Goal: Browse casually

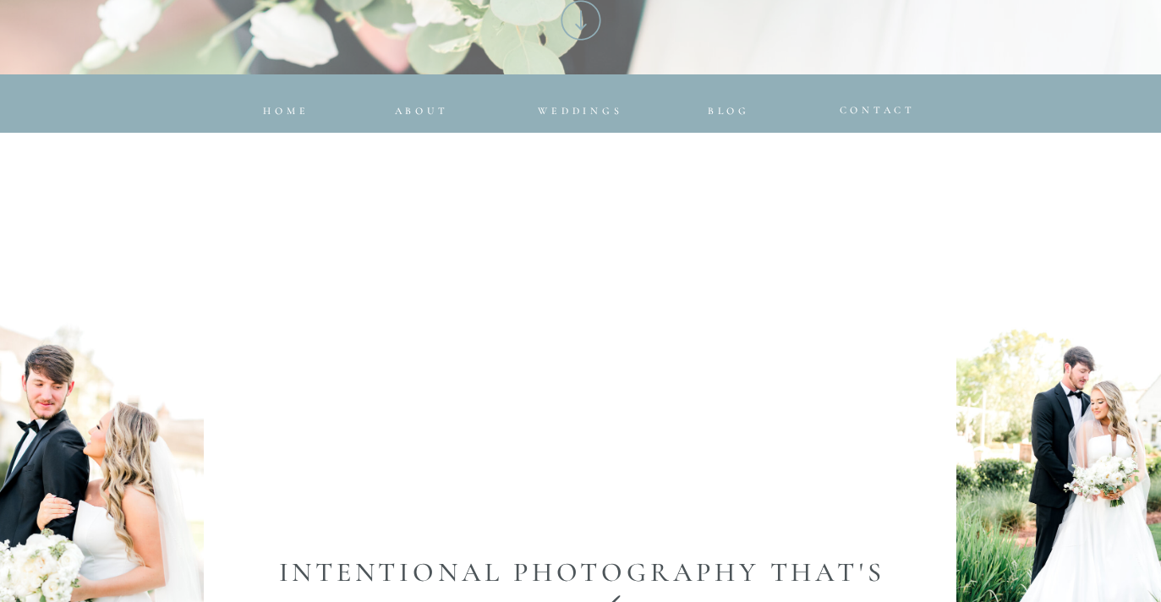
scroll to position [710, 0]
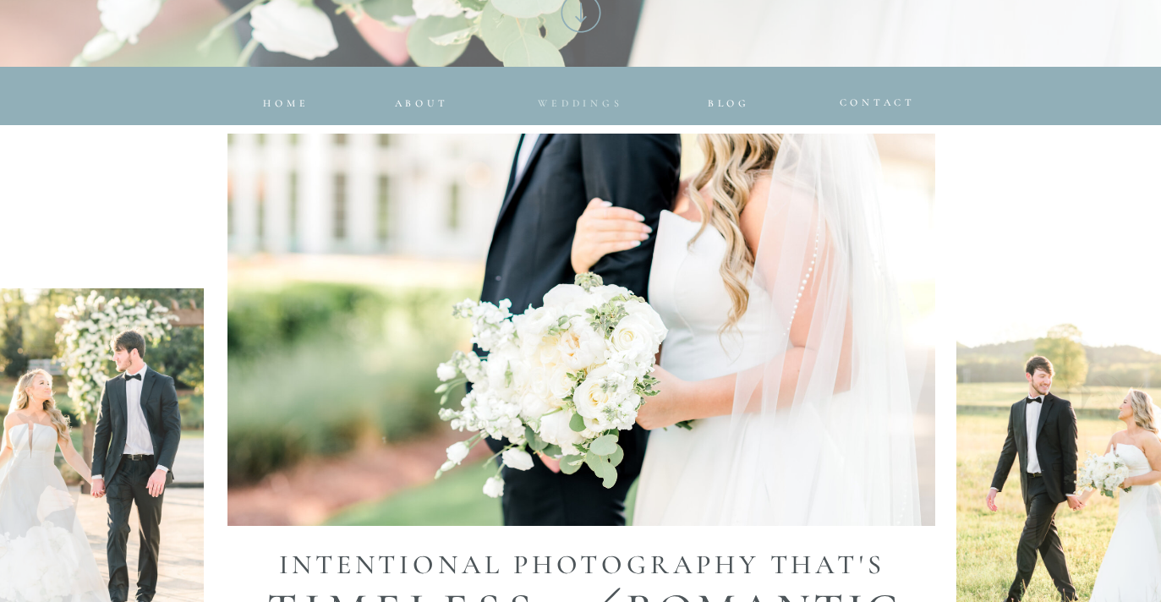
click at [607, 102] on span "Weddings" at bounding box center [580, 103] width 85 height 12
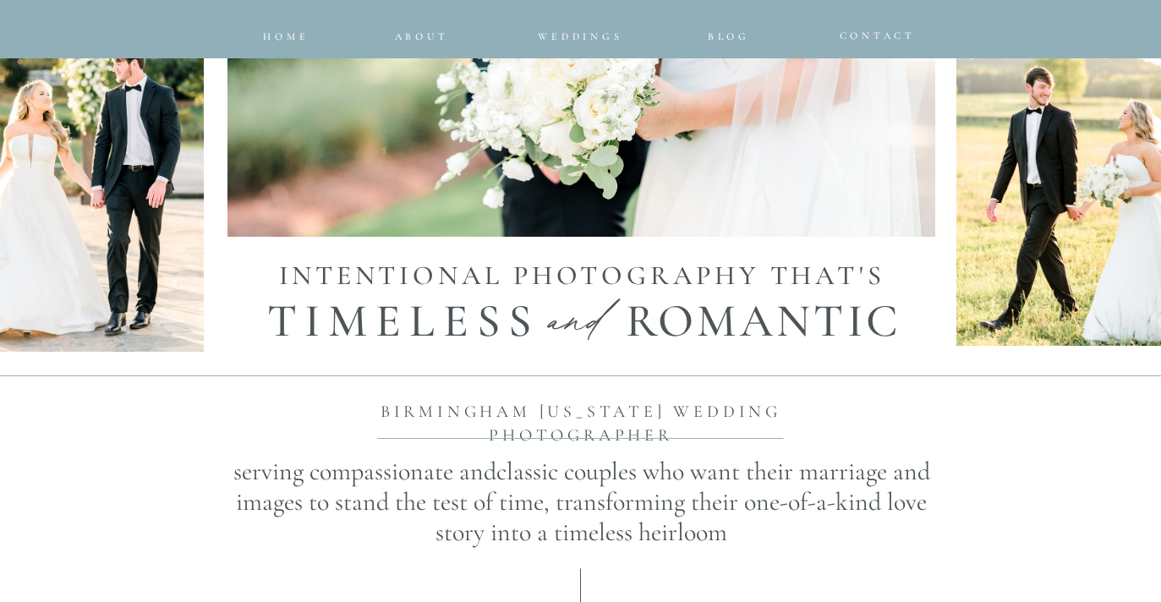
scroll to position [1000, 0]
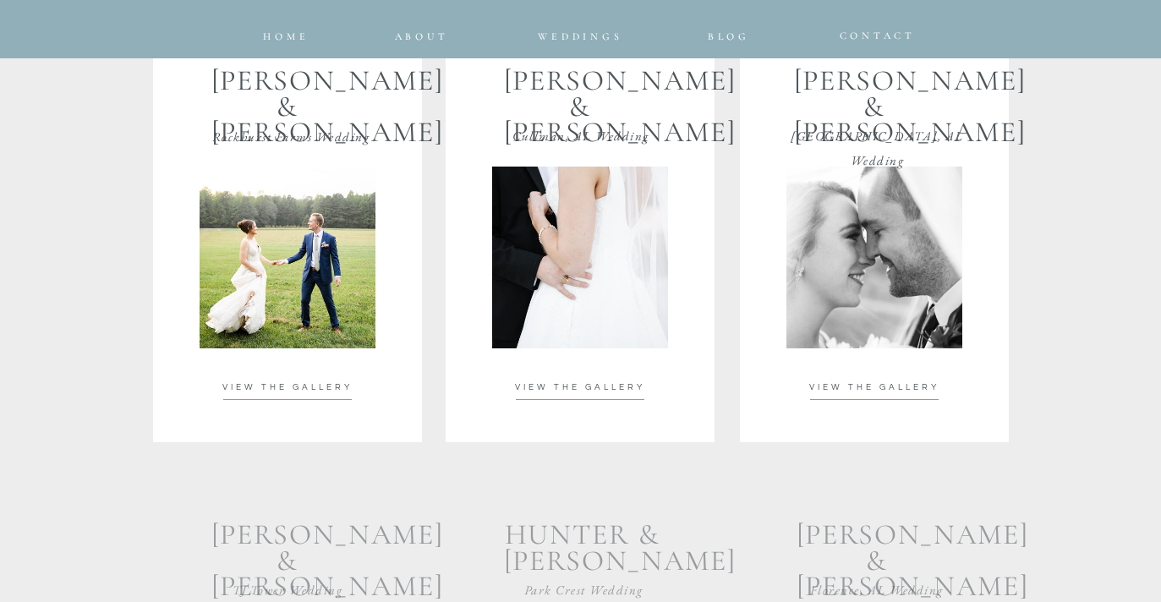
scroll to position [3095, 0]
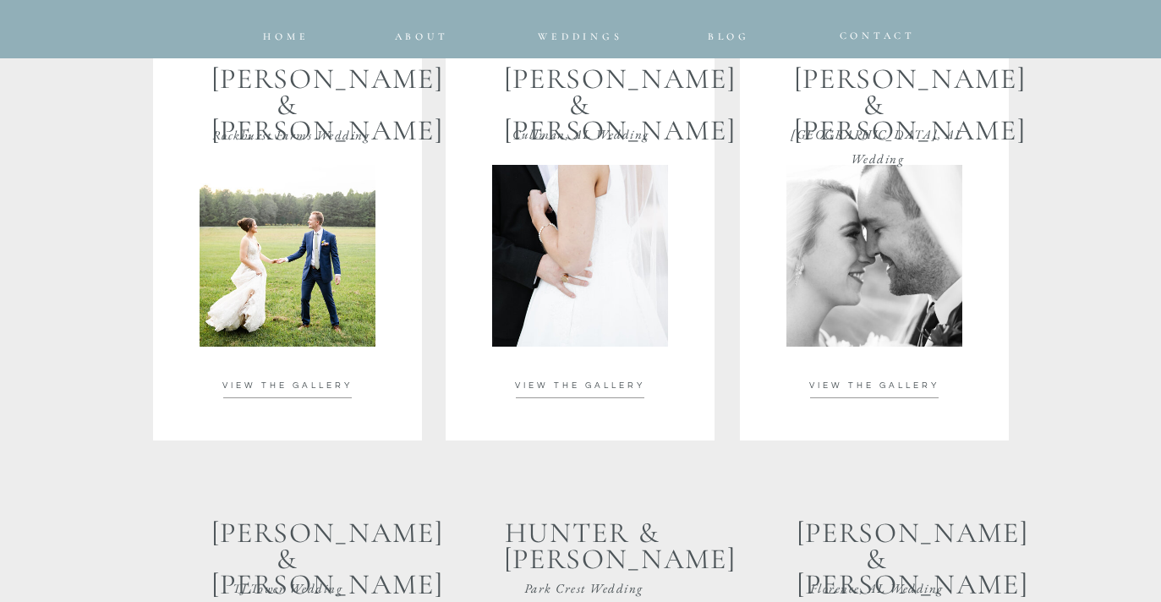
click at [310, 380] on p "VIEW THE GALLERY" at bounding box center [287, 386] width 171 height 12
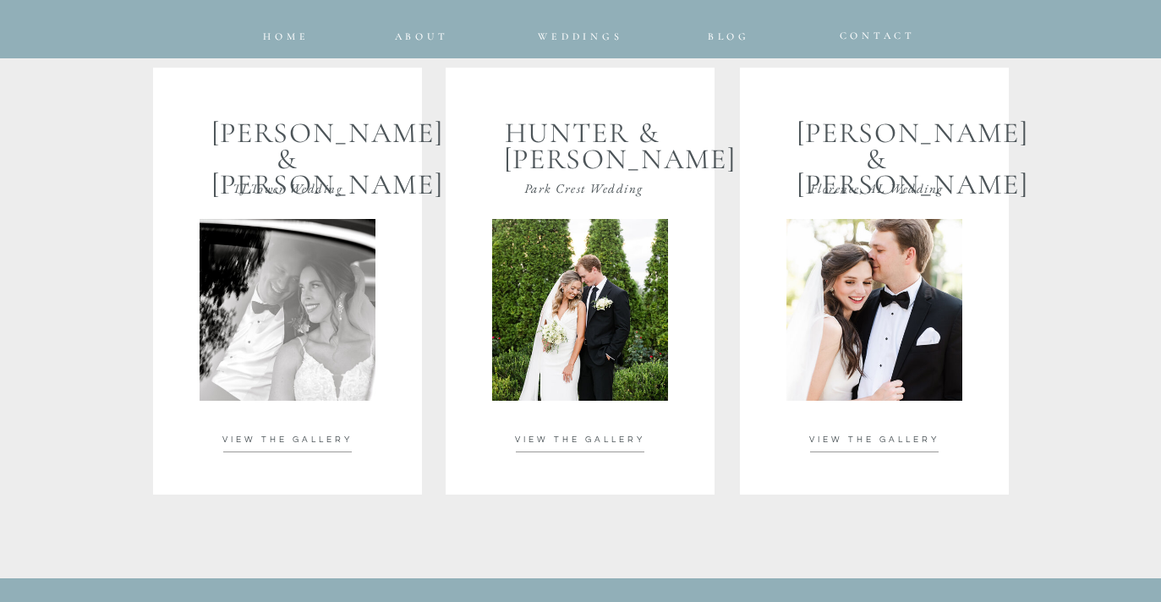
scroll to position [3503, 0]
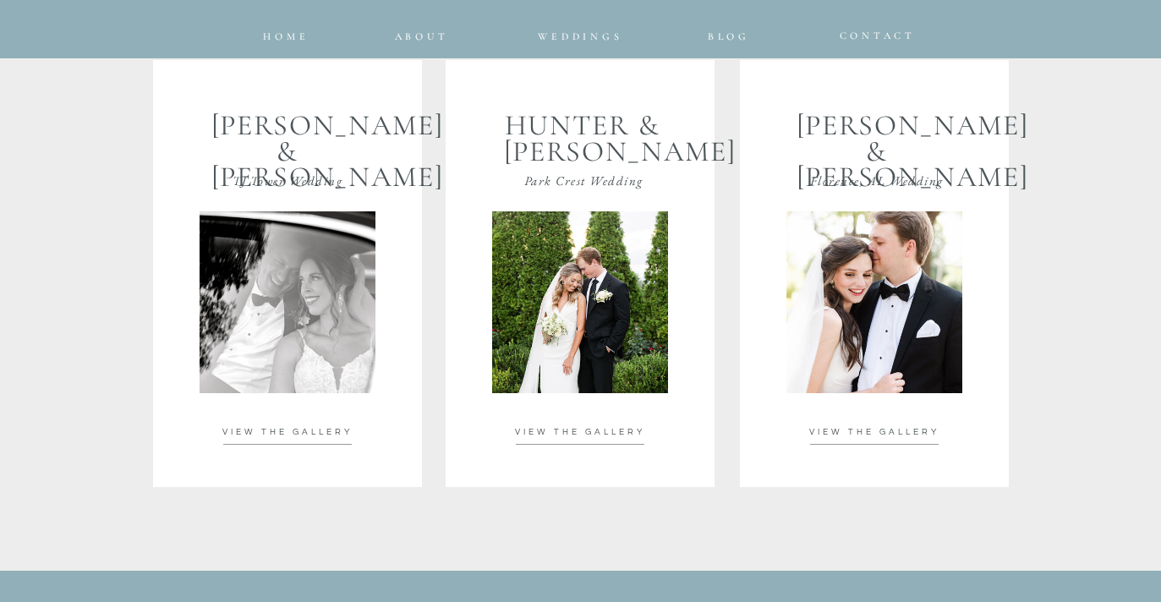
click at [332, 433] on span "VIEW THE GALLERY" at bounding box center [287, 432] width 130 height 8
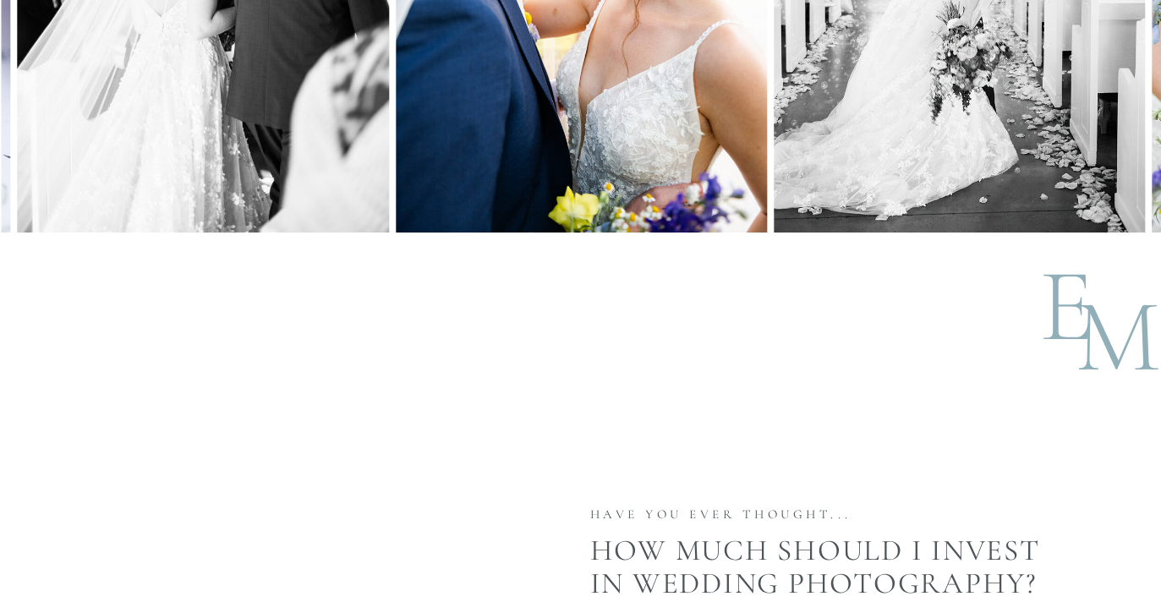
scroll to position [5123, 0]
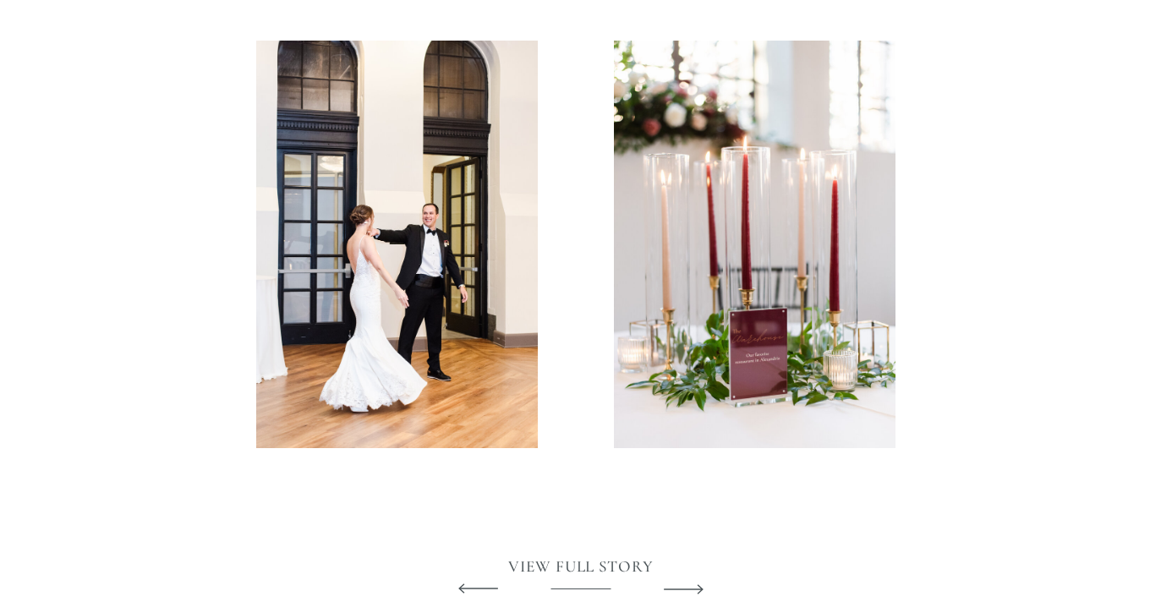
scroll to position [4085, 0]
